Goal: Find contact information: Find contact information

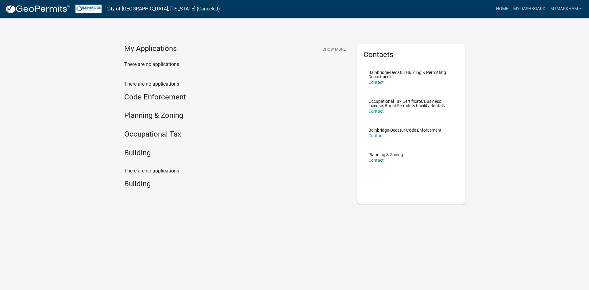
click at [141, 151] on h4 "Building" at bounding box center [236, 152] width 224 height 9
click at [137, 157] on h4 "Building" at bounding box center [236, 152] width 224 height 9
drag, startPoint x: 137, startPoint y: 185, endPoint x: 168, endPoint y: 142, distance: 52.3
click at [138, 157] on h4 "Building" at bounding box center [236, 152] width 224 height 9
click at [377, 80] on link "Contact" at bounding box center [375, 82] width 15 height 5
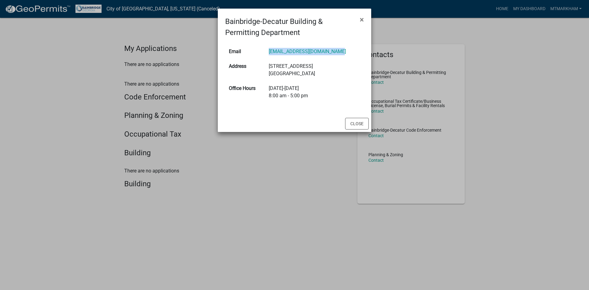
drag, startPoint x: 345, startPoint y: 53, endPoint x: 271, endPoint y: 52, distance: 73.6
click at [271, 52] on tr "Email [EMAIL_ADDRESS][DOMAIN_NAME]" at bounding box center [294, 51] width 139 height 15
copy tr "[EMAIL_ADDRESS][DOMAIN_NAME]"
click at [360, 15] on span "×" at bounding box center [362, 19] width 4 height 9
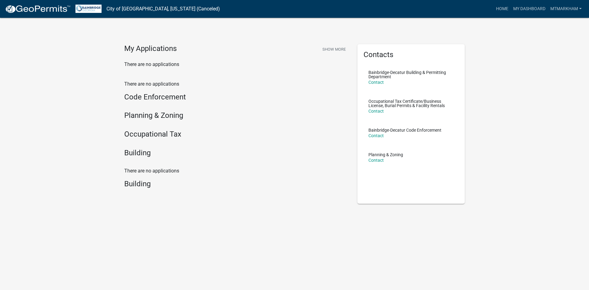
click at [132, 150] on h4 "Building" at bounding box center [236, 152] width 224 height 9
click at [139, 178] on div "There are no applications Building" at bounding box center [236, 179] width 224 height 24
click at [156, 113] on h4 "Planning & Zoning" at bounding box center [236, 115] width 224 height 9
drag, startPoint x: 154, startPoint y: 98, endPoint x: 152, endPoint y: 101, distance: 4.1
click at [153, 100] on h4 "Code Enforcement" at bounding box center [236, 97] width 224 height 9
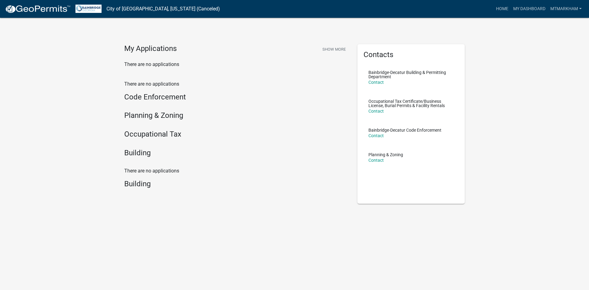
click at [142, 143] on div "There are no applications Code Enforcement Planning & Zoning Occupational Tax B…" at bounding box center [236, 119] width 224 height 79
click at [132, 159] on div "Building" at bounding box center [236, 153] width 224 height 11
click at [138, 129] on div "There are no applications Code Enforcement Planning & Zoning Occupational Tax B…" at bounding box center [236, 119] width 224 height 79
click at [138, 125] on div "There are no applications Code Enforcement Planning & Zoning Occupational Tax B…" at bounding box center [236, 119] width 224 height 79
